Goal: Information Seeking & Learning: Find specific page/section

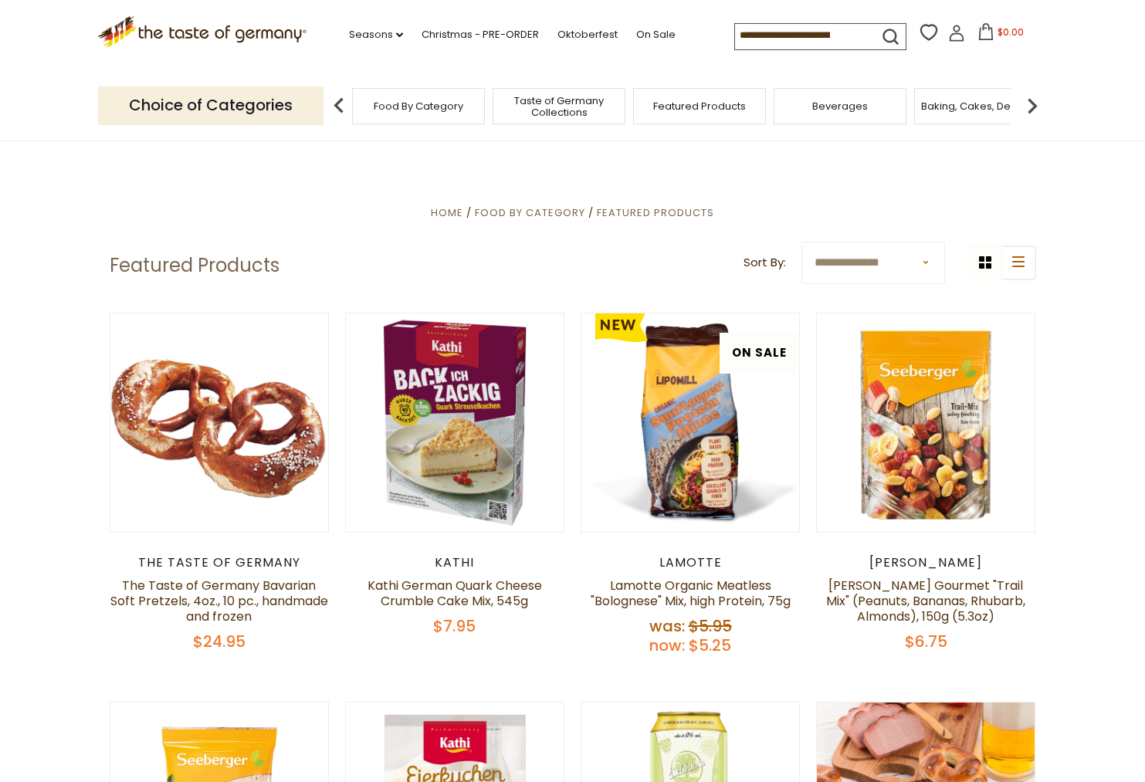
click at [453, 112] on span "Food By Category" at bounding box center [419, 106] width 90 height 12
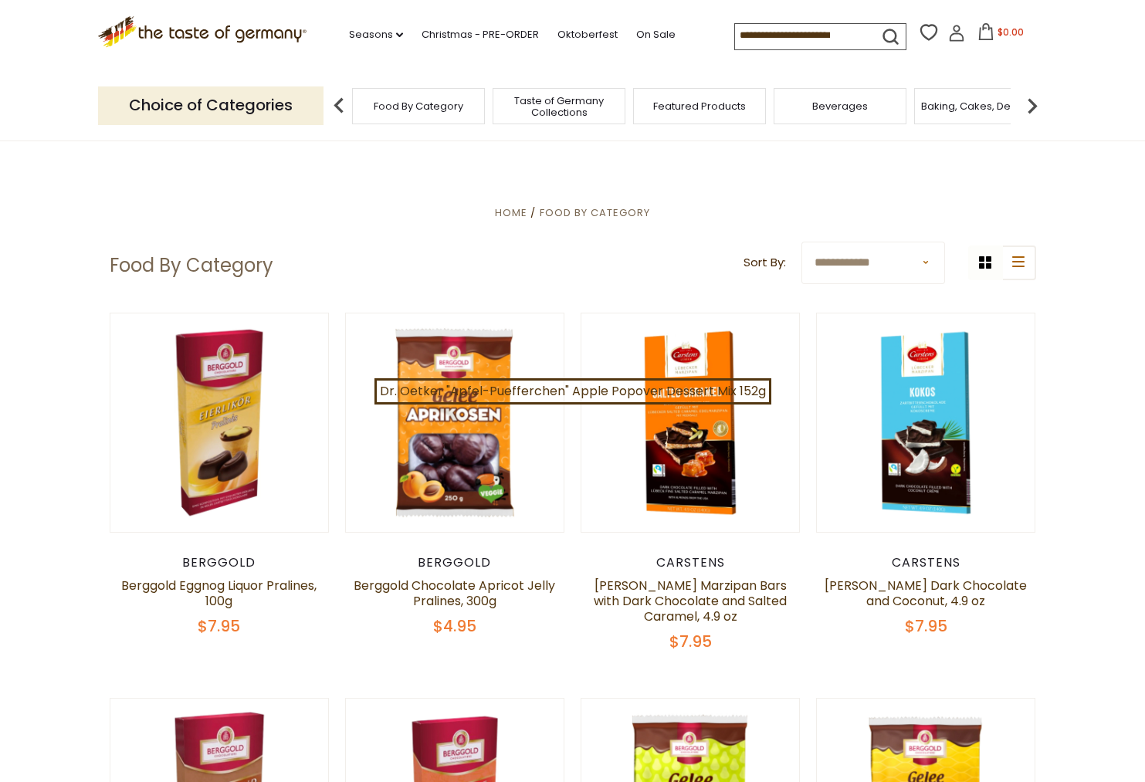
click at [959, 113] on div "Baking, Cakes, Desserts" at bounding box center [980, 106] width 133 height 36
click at [967, 111] on span "Baking, Cakes, Desserts" at bounding box center [981, 106] width 120 height 12
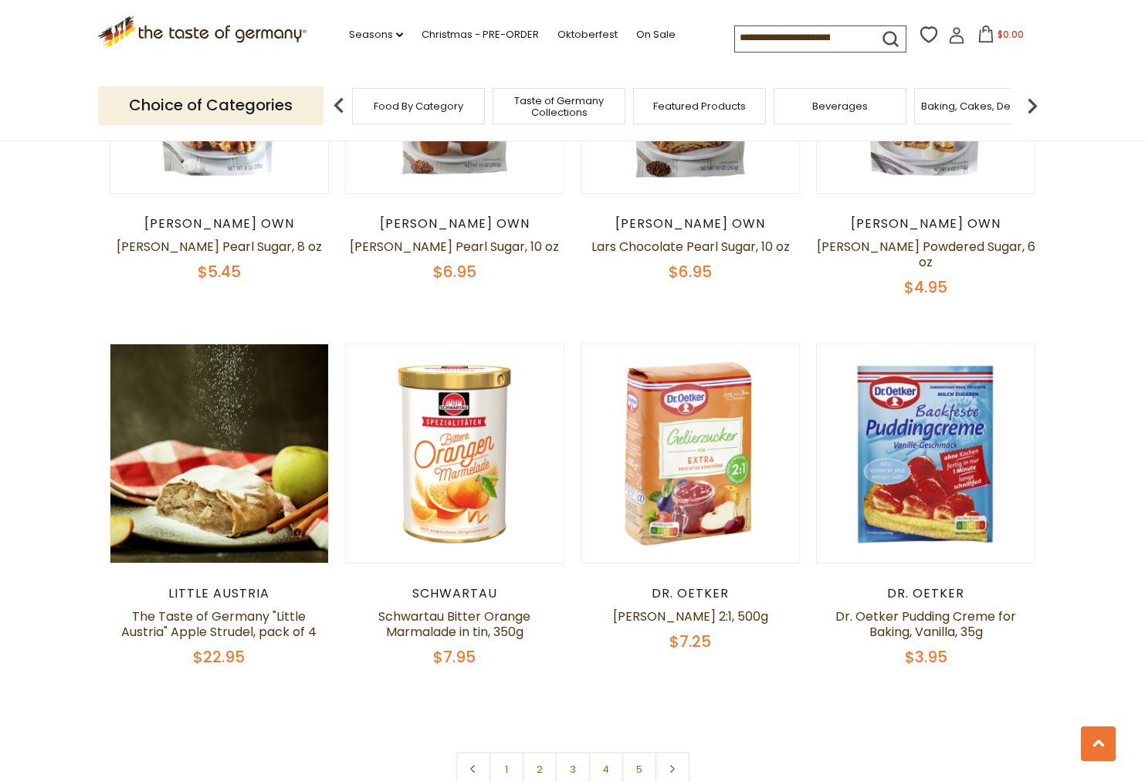
scroll to position [3289, 0]
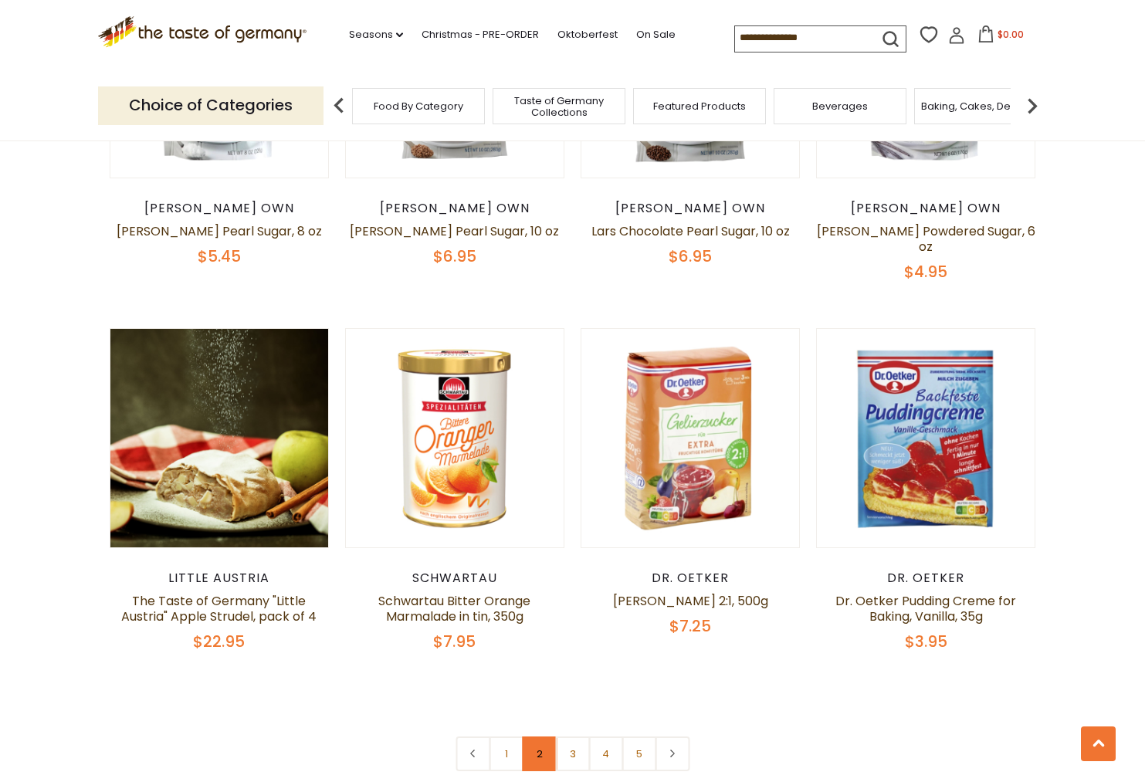
click at [540, 737] on link "2" at bounding box center [539, 754] width 35 height 35
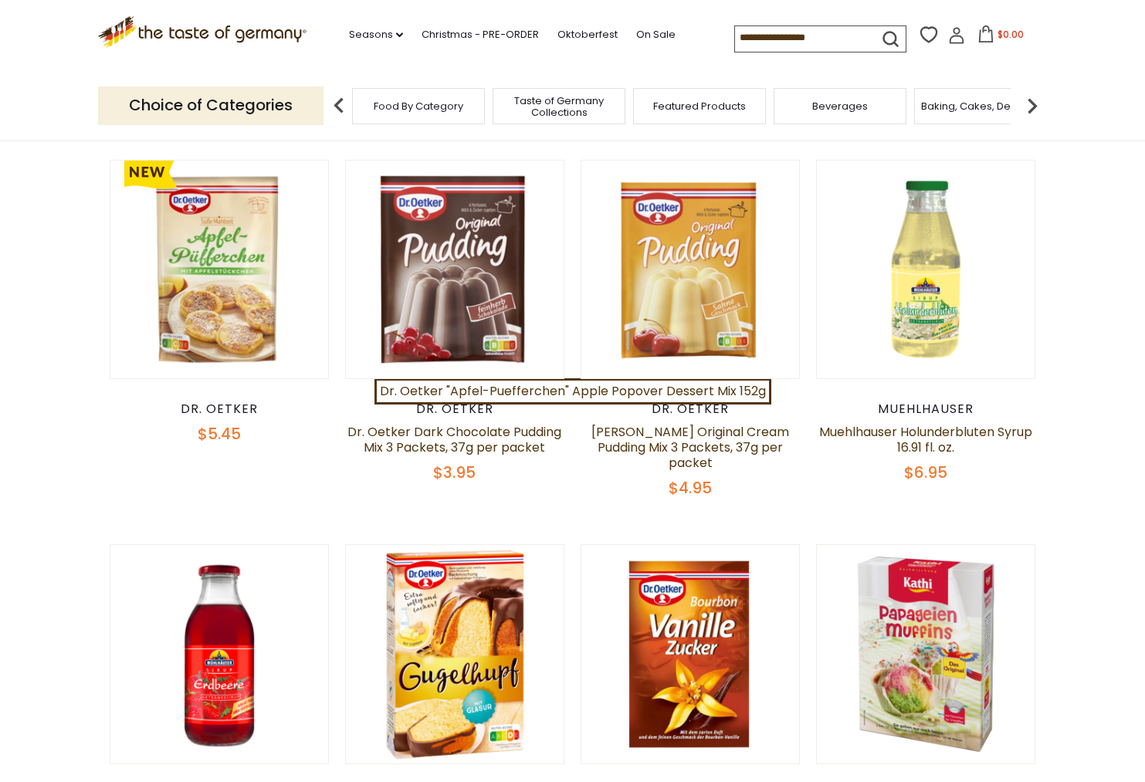
scroll to position [0, 0]
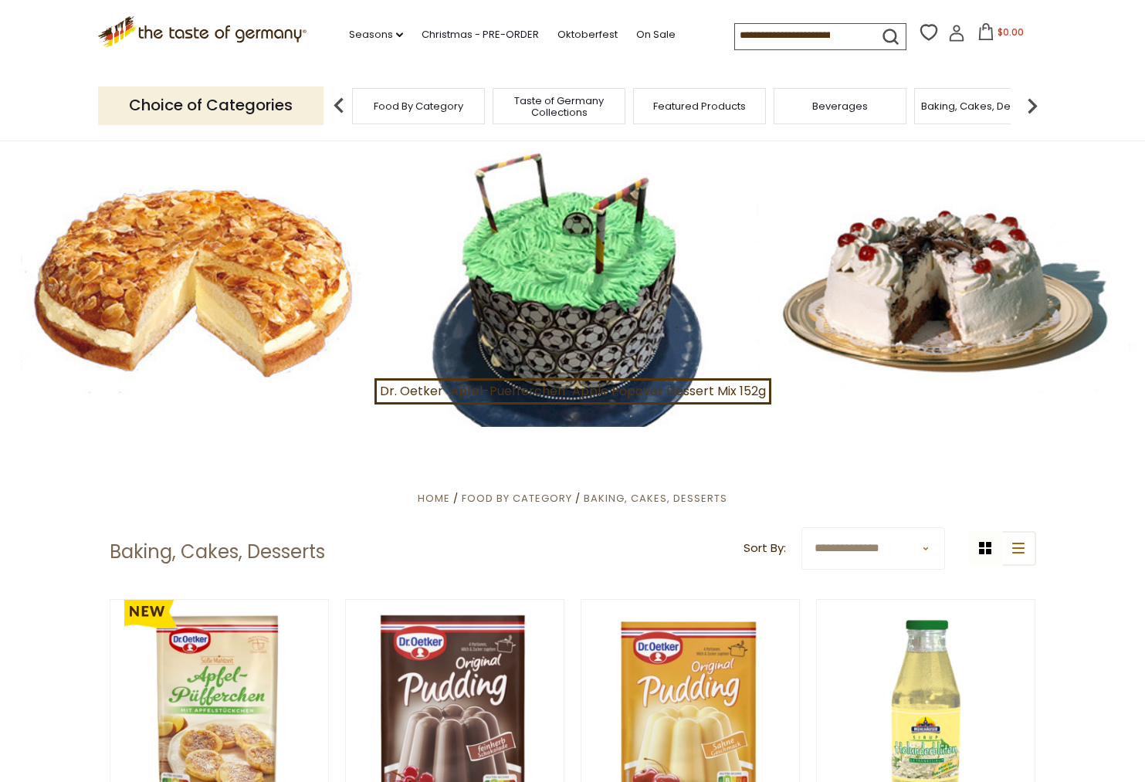
click at [790, 43] on input at bounding box center [800, 35] width 130 height 22
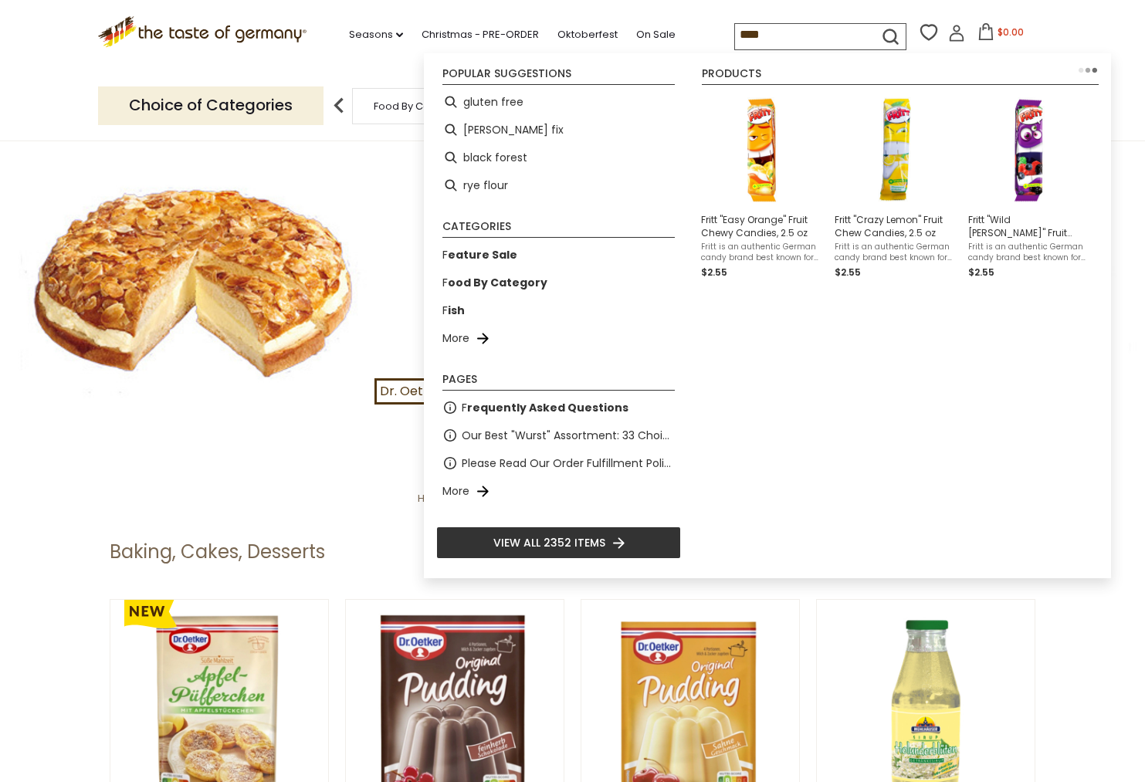
type input "*****"
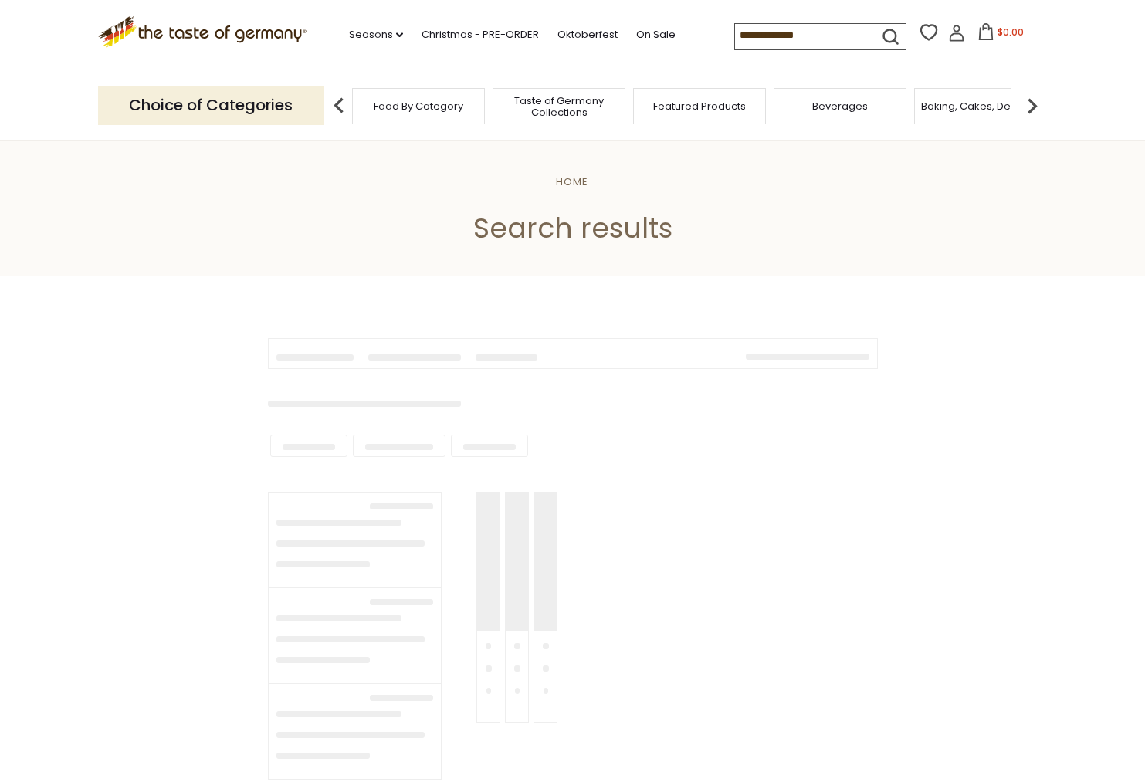
type input "*****"
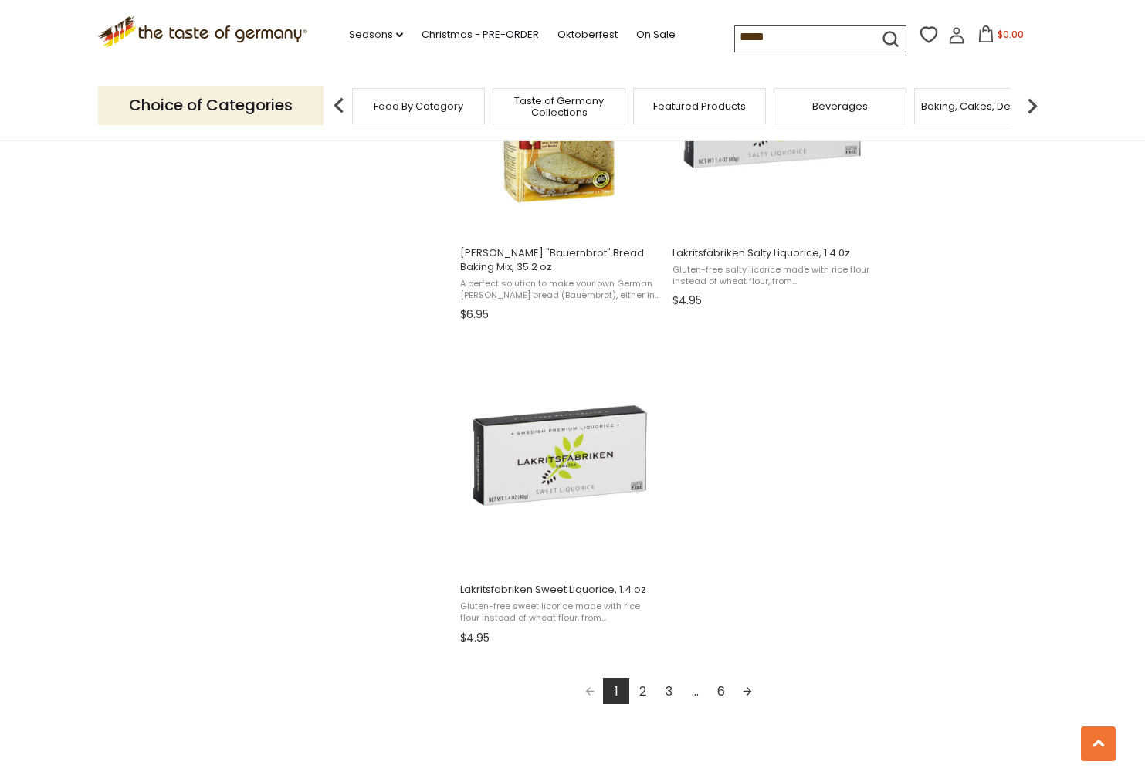
scroll to position [2483, 0]
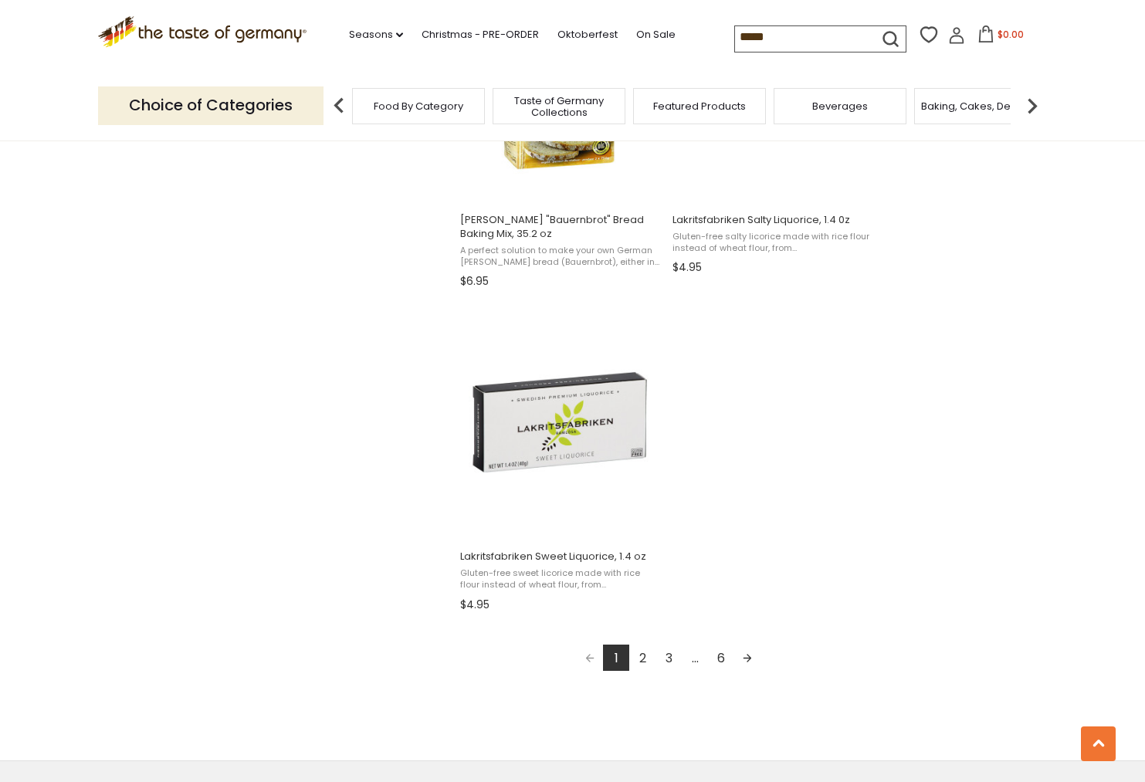
click at [647, 655] on link "2" at bounding box center [642, 658] width 26 height 26
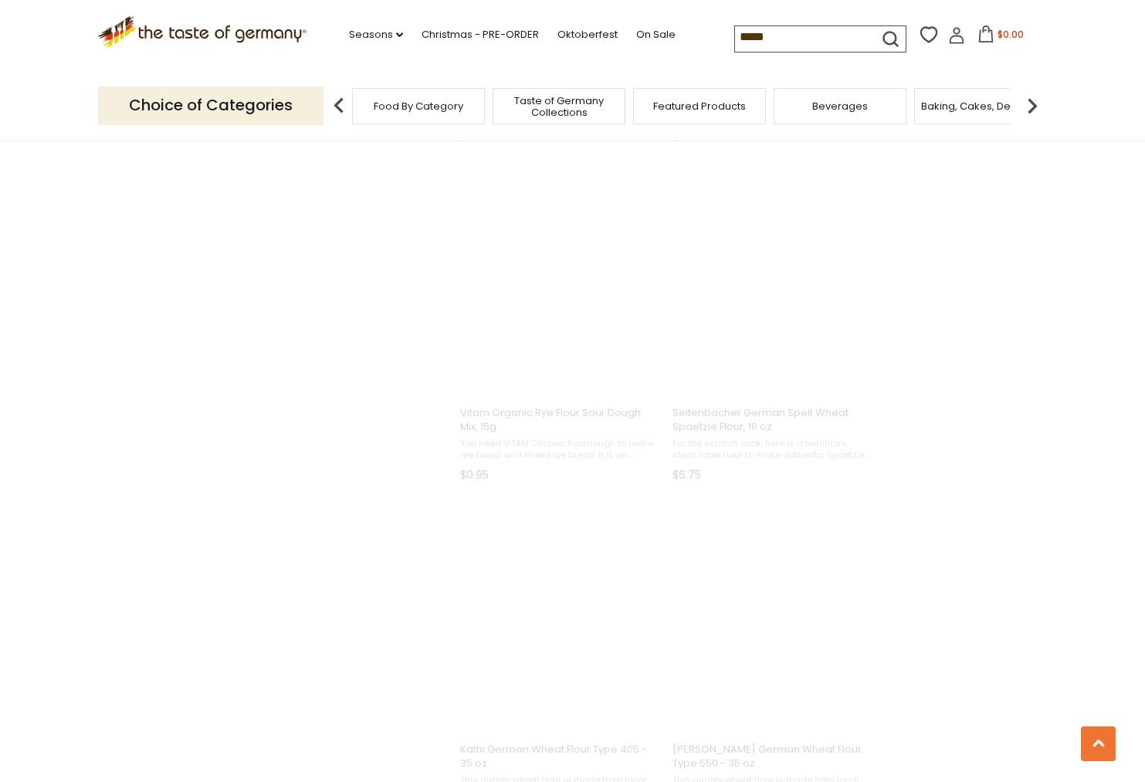
scroll to position [193, 0]
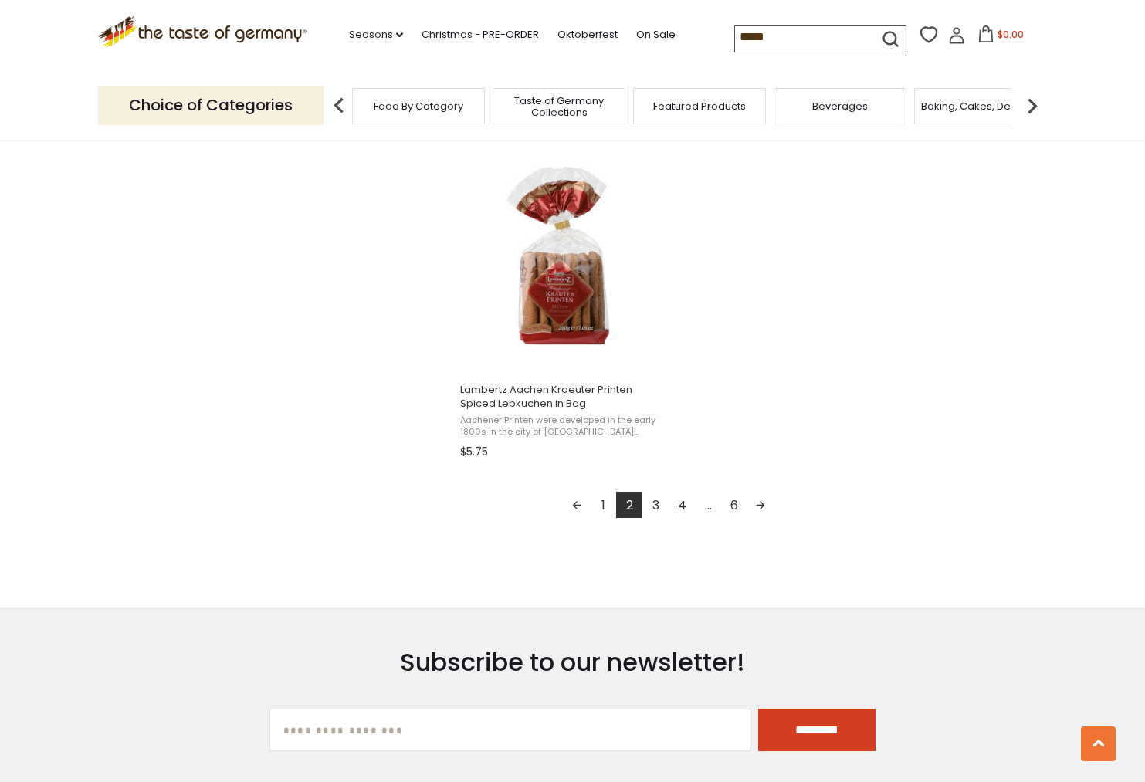
scroll to position [2652, 0]
